Goal: Navigation & Orientation: Find specific page/section

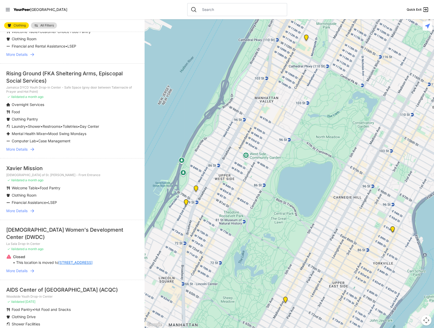
scroll to position [416, 0]
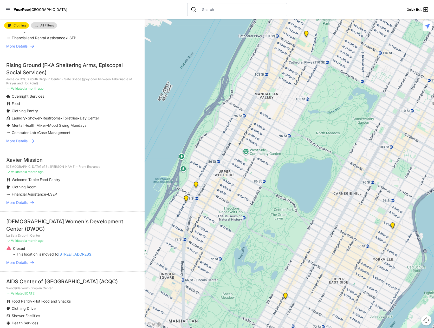
drag, startPoint x: 284, startPoint y: 271, endPoint x: 297, endPoint y: 148, distance: 124.1
click at [297, 148] on div at bounding box center [288, 173] width 289 height 309
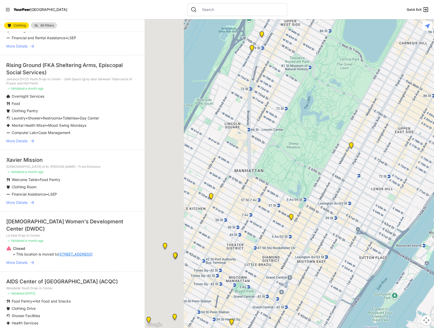
drag, startPoint x: 287, startPoint y: 196, endPoint x: 323, endPoint y: 152, distance: 56.2
click at [323, 153] on div at bounding box center [288, 173] width 289 height 309
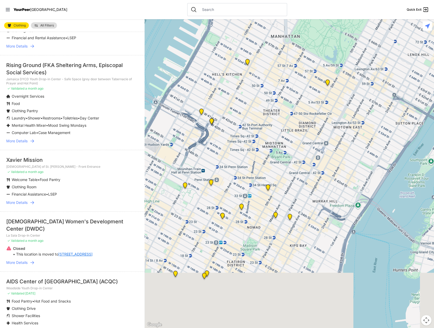
drag, startPoint x: 310, startPoint y: 240, endPoint x: 321, endPoint y: 163, distance: 78.2
click at [321, 163] on div at bounding box center [288, 173] width 289 height 309
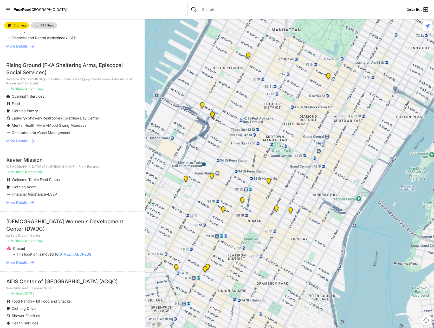
click at [241, 202] on img "Headquarters" at bounding box center [242, 201] width 6 height 8
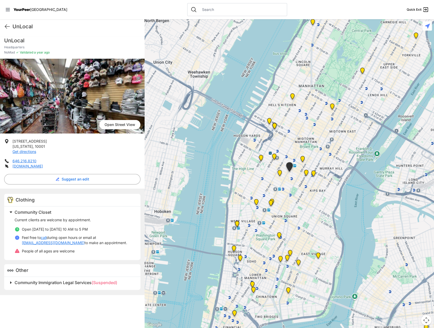
scroll to position [48, 0]
